Goal: Transaction & Acquisition: Purchase product/service

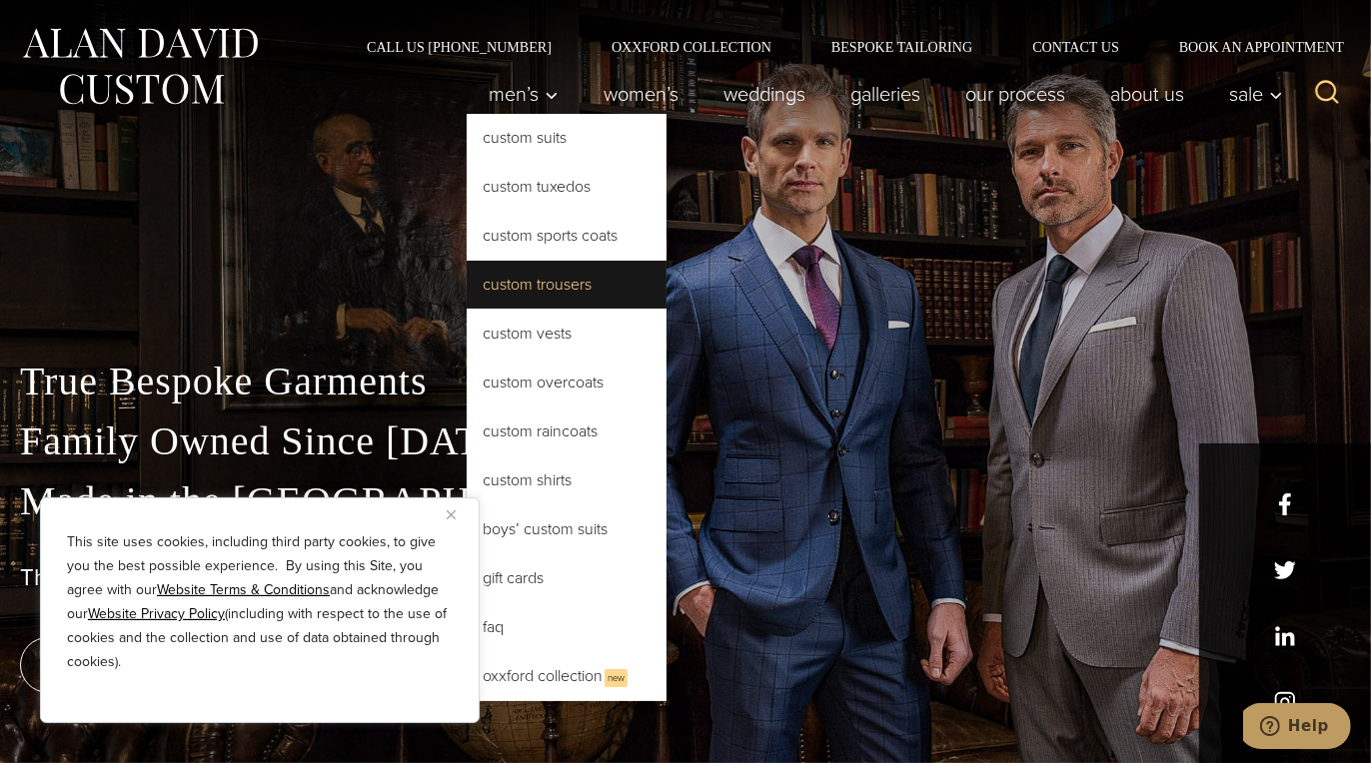
click at [549, 275] on link "Custom Trousers" at bounding box center [567, 285] width 200 height 48
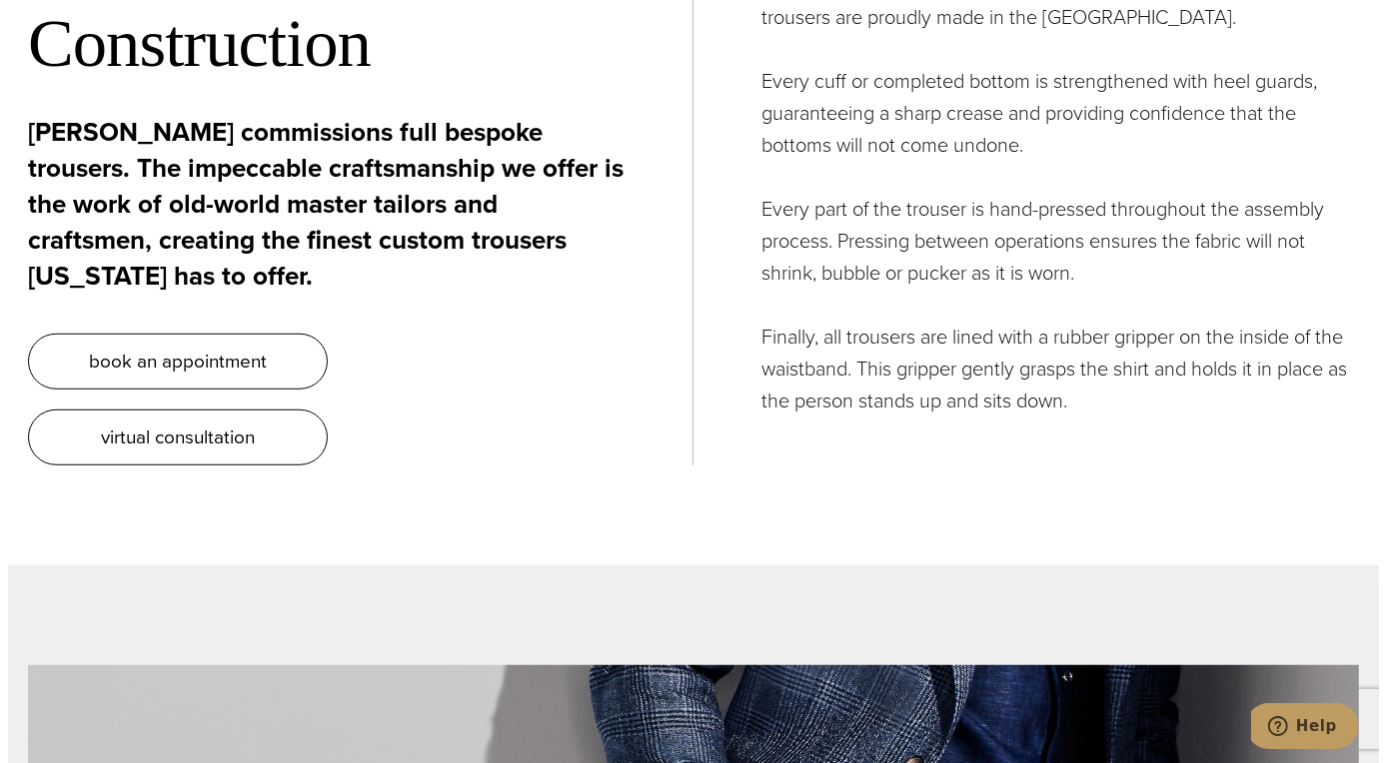
scroll to position [7035, 0]
